Goal: Go to known website: Access a specific website the user already knows

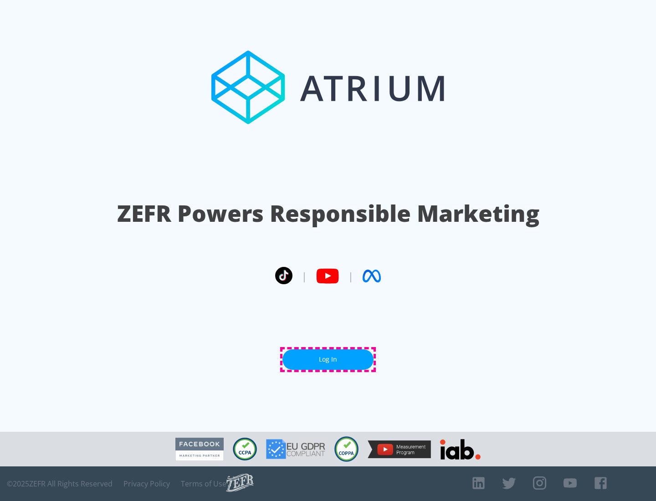
click at [328, 359] on link "Log In" at bounding box center [327, 359] width 91 height 21
